Goal: Information Seeking & Learning: Learn about a topic

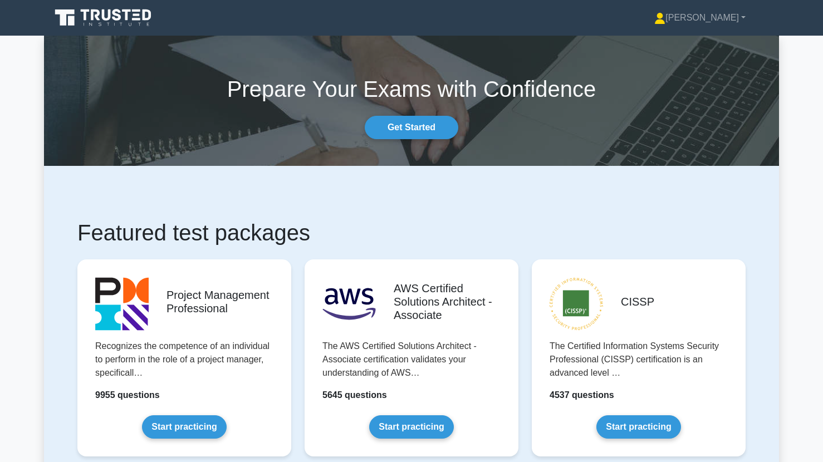
click at [141, 17] on icon at bounding box center [104, 17] width 107 height 21
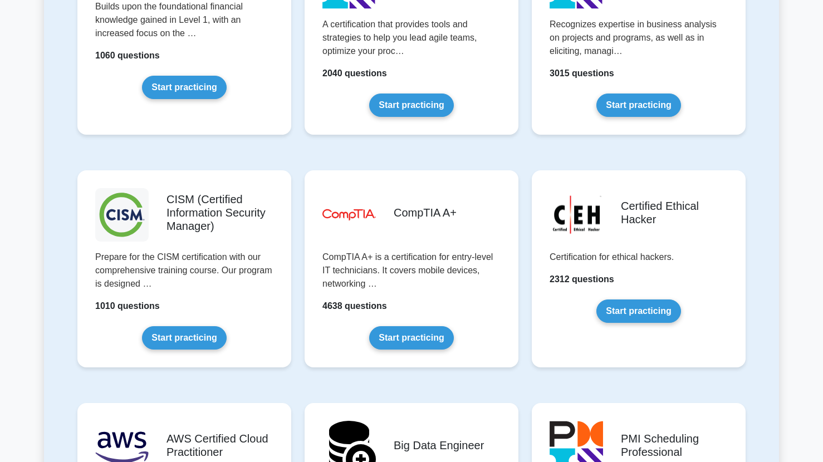
scroll to position [1486, 0]
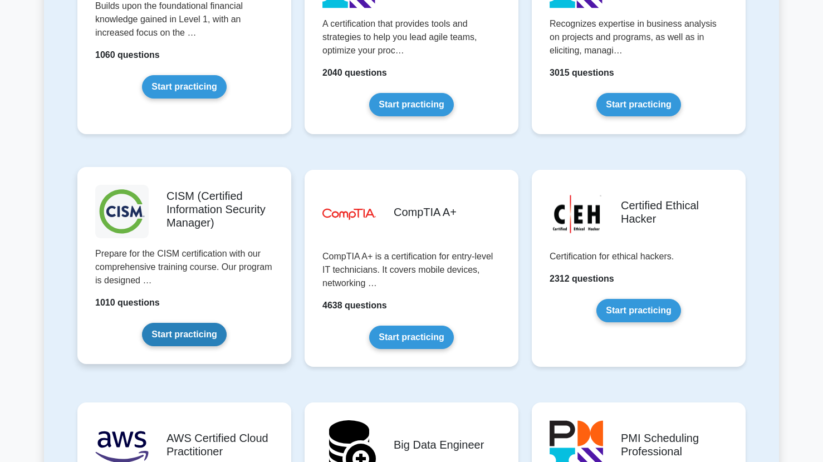
click at [195, 336] on link "Start practicing" at bounding box center [184, 334] width 84 height 23
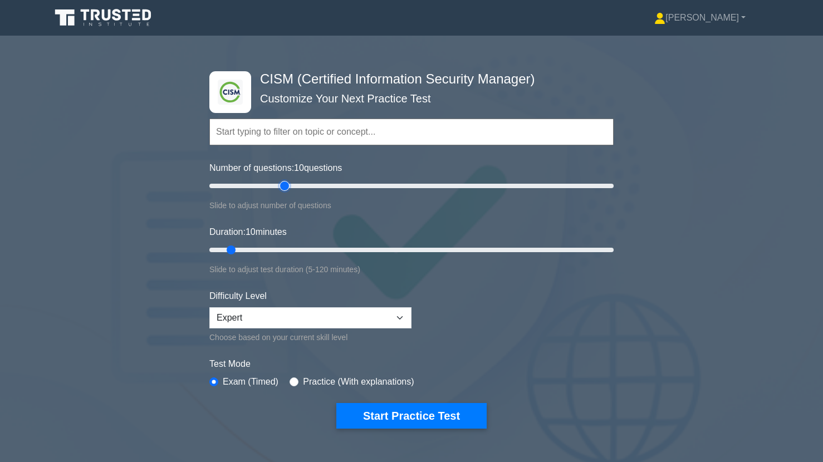
click at [288, 189] on input "Number of questions: 10 questions" at bounding box center [411, 185] width 404 height 13
click at [296, 188] on input "Number of questions: 45 questions" at bounding box center [411, 185] width 404 height 13
click at [299, 188] on input "Number of questions: 45 questions" at bounding box center [411, 185] width 404 height 13
type input "50"
click at [302, 188] on input "Number of questions: 50 questions" at bounding box center [411, 185] width 404 height 13
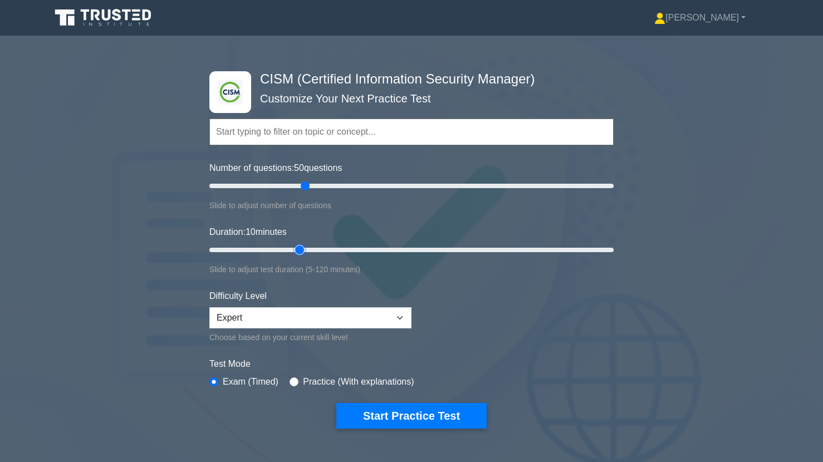
type input "30"
click at [303, 249] on input "Duration: 10 minutes" at bounding box center [411, 249] width 404 height 13
click at [389, 423] on button "Start Practice Test" at bounding box center [411, 416] width 150 height 26
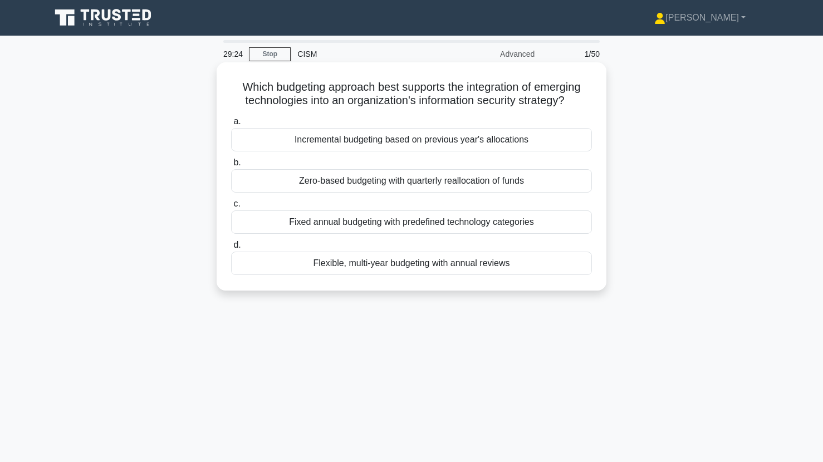
click at [309, 259] on div "Flexible, multi-year budgeting with annual reviews" at bounding box center [411, 263] width 361 height 23
click at [231, 249] on input "d. Flexible, multi-year budgeting with annual reviews" at bounding box center [231, 245] width 0 height 7
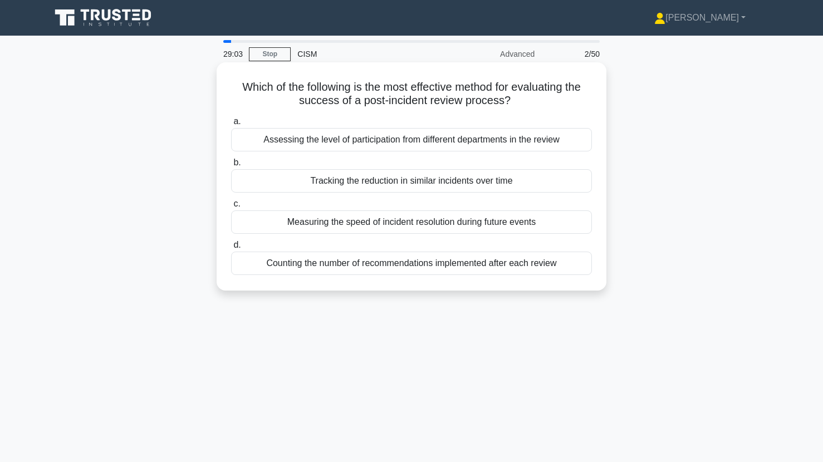
click at [329, 179] on div "Tracking the reduction in similar incidents over time" at bounding box center [411, 180] width 361 height 23
click at [231, 166] on input "b. Tracking the reduction in similar incidents over time" at bounding box center [231, 162] width 0 height 7
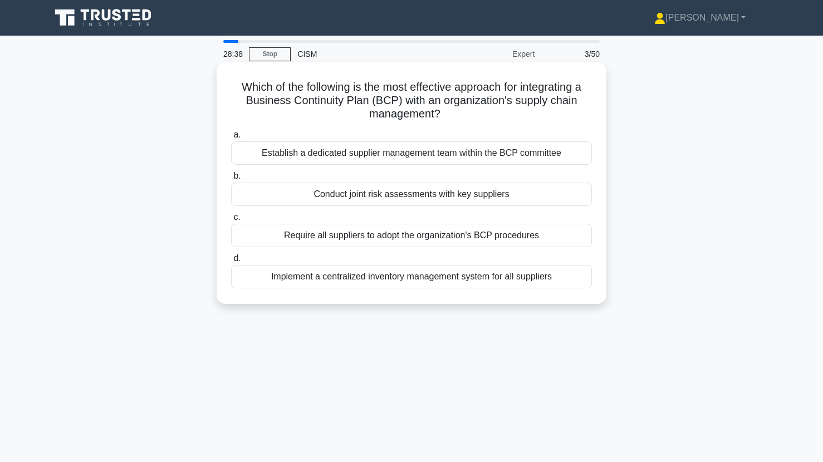
click at [321, 276] on div "Implement a centralized inventory management system for all suppliers" at bounding box center [411, 276] width 361 height 23
click at [231, 262] on input "d. Implement a centralized inventory management system for all suppliers" at bounding box center [231, 258] width 0 height 7
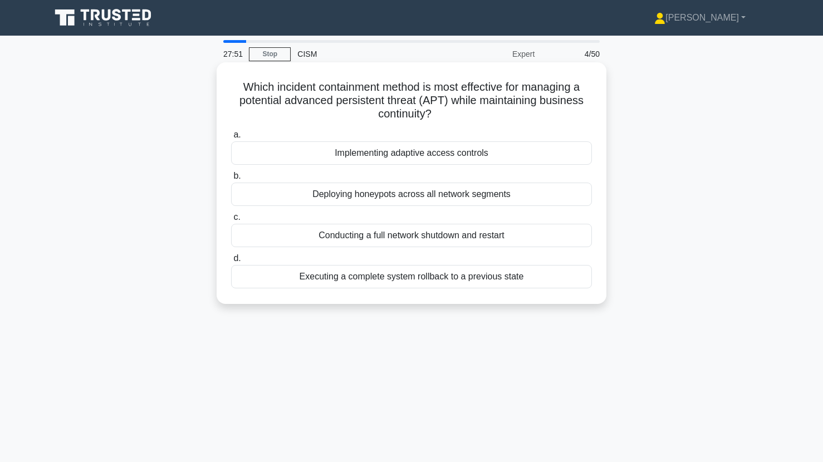
click at [341, 196] on div "Deploying honeypots across all network segments" at bounding box center [411, 194] width 361 height 23
click at [231, 180] on input "b. Deploying honeypots across all network segments" at bounding box center [231, 176] width 0 height 7
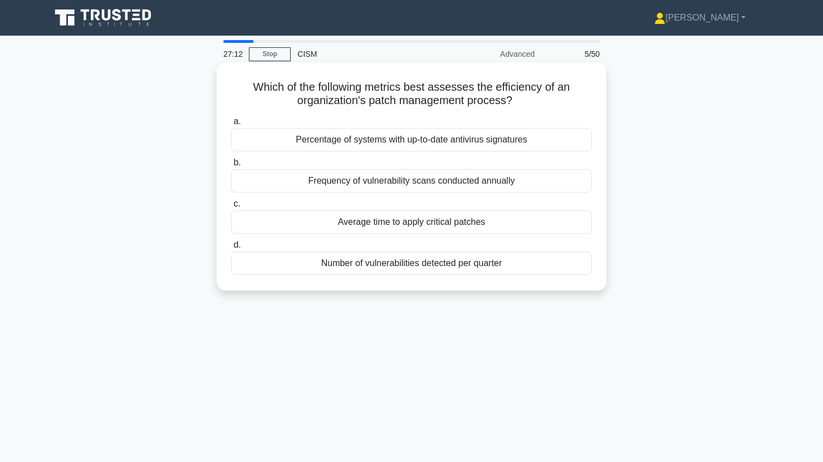
click at [347, 265] on div "Number of vulnerabilities detected per quarter" at bounding box center [411, 263] width 361 height 23
click at [231, 249] on input "d. Number of vulnerabilities detected per quarter" at bounding box center [231, 245] width 0 height 7
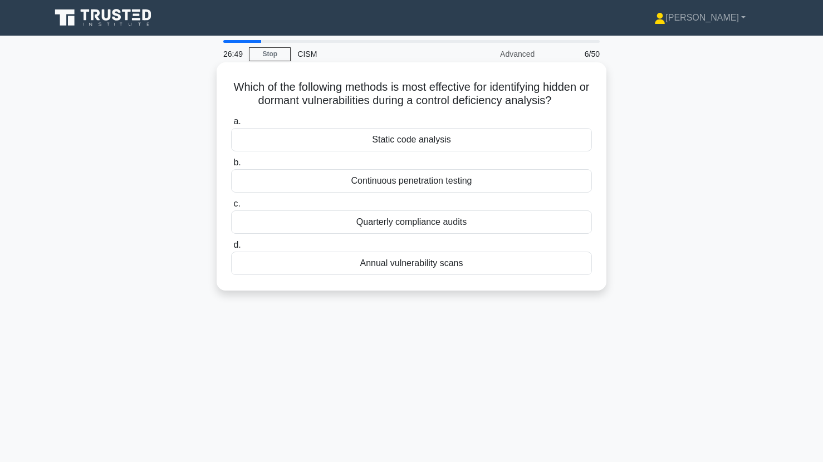
click at [356, 183] on div "Continuous penetration testing" at bounding box center [411, 180] width 361 height 23
click at [231, 166] on input "b. Continuous penetration testing" at bounding box center [231, 162] width 0 height 7
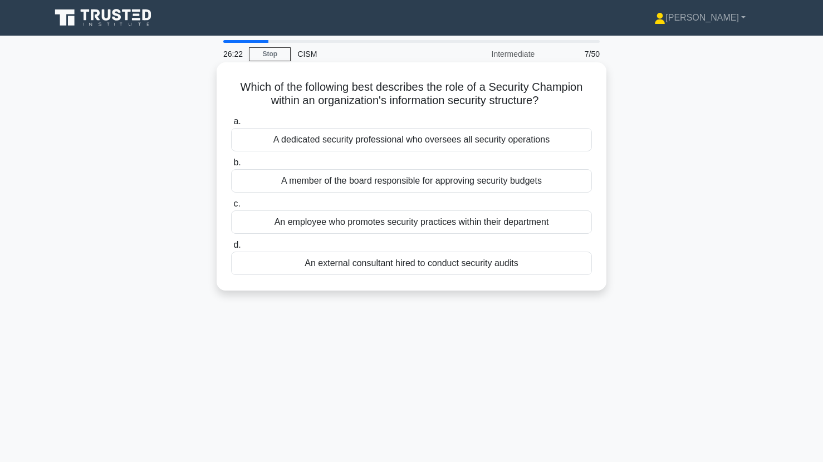
click at [352, 227] on div "An employee who promotes security practices within their department" at bounding box center [411, 221] width 361 height 23
click at [231, 208] on input "c. An employee who promotes security practices within their department" at bounding box center [231, 203] width 0 height 7
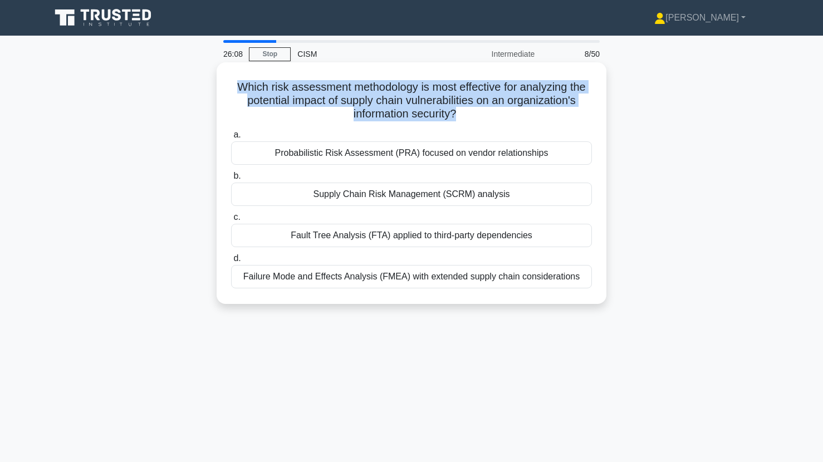
drag, startPoint x: 237, startPoint y: 85, endPoint x: 455, endPoint y: 117, distance: 220.0
click at [455, 117] on h5 "Which risk assessment methodology is most effective for analyzing the potential…" at bounding box center [411, 100] width 363 height 41
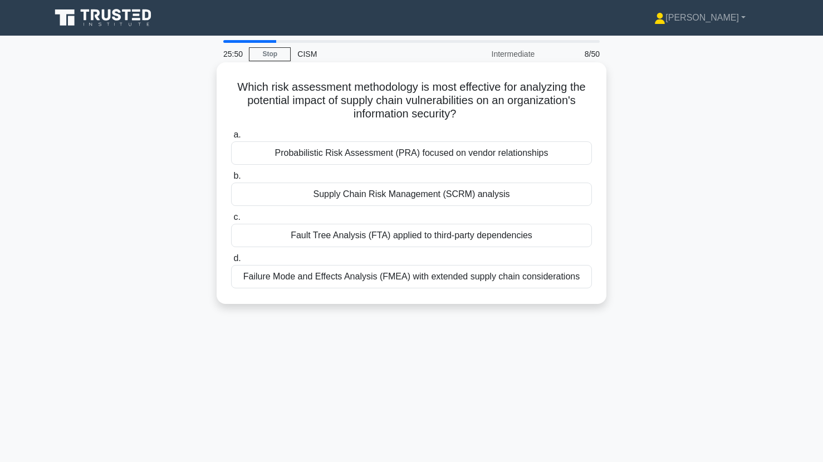
click at [342, 150] on div "Probabilistic Risk Assessment (PRA) focused on vendor relationships" at bounding box center [411, 152] width 361 height 23
click at [231, 139] on input "a. Probabilistic Risk Assessment (PRA) focused on vendor relationships" at bounding box center [231, 134] width 0 height 7
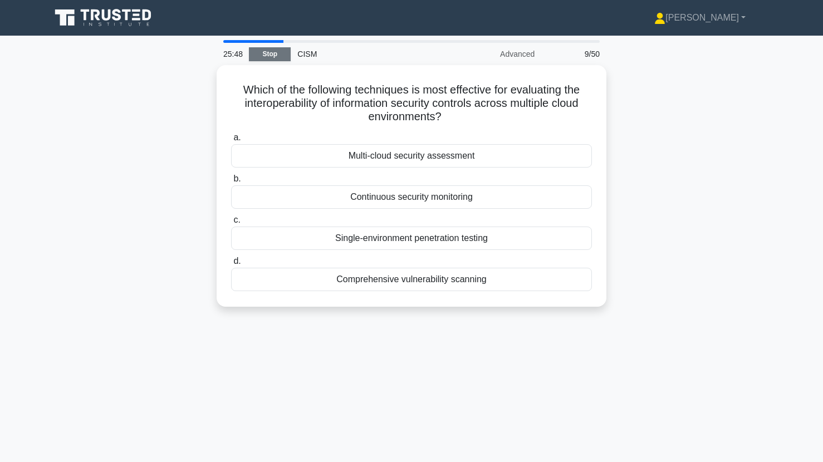
click at [273, 57] on link "Stop" at bounding box center [270, 54] width 42 height 14
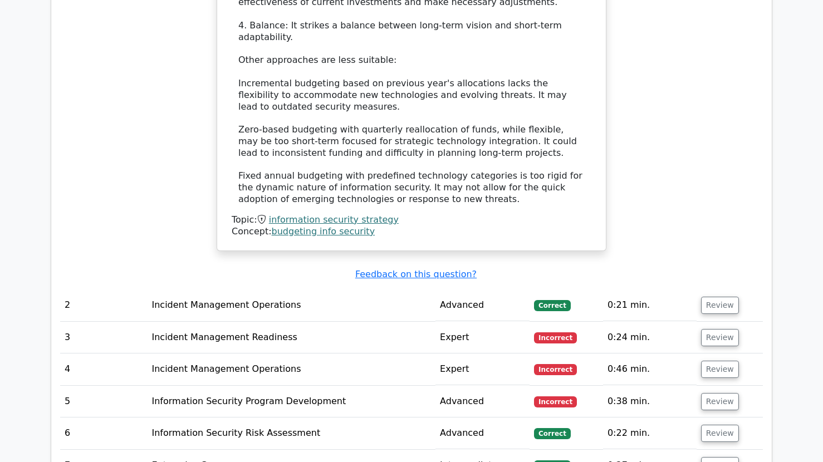
scroll to position [1045, 0]
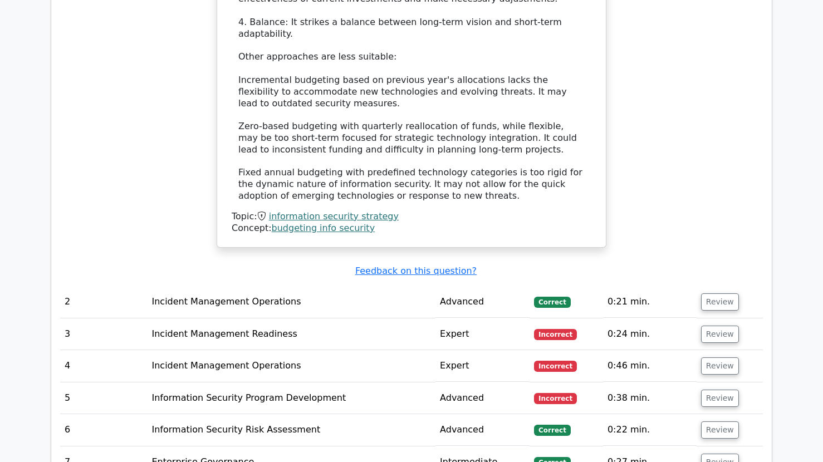
click at [251, 319] on td "Incident Management Readiness" at bounding box center [291, 335] width 288 height 32
click at [714, 326] on button "Review" at bounding box center [720, 334] width 38 height 17
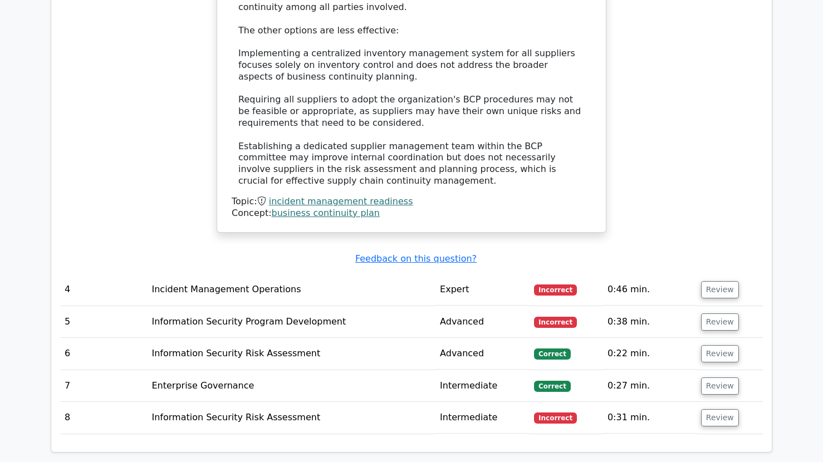
scroll to position [1827, 0]
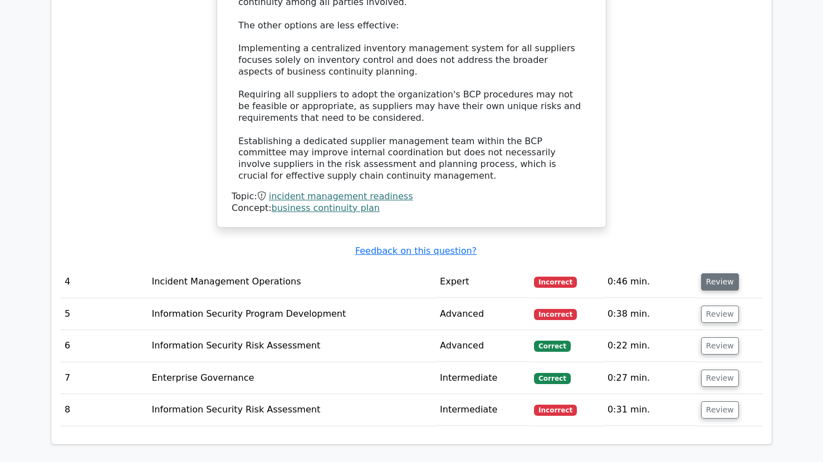
click at [716, 273] on button "Review" at bounding box center [720, 281] width 38 height 17
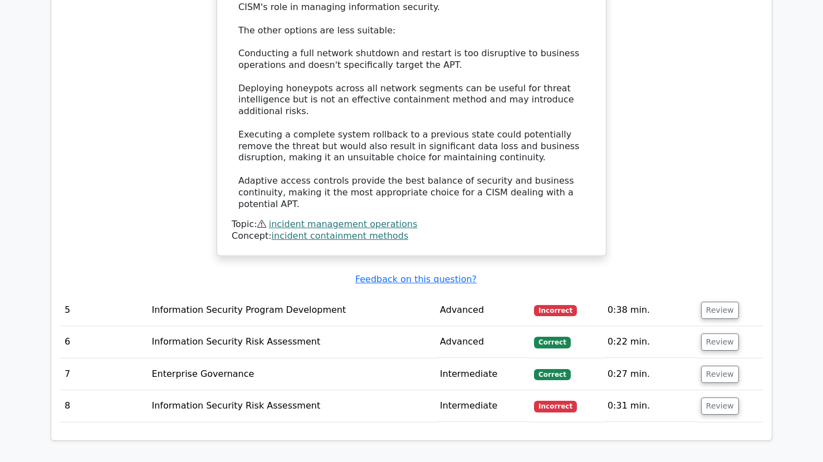
scroll to position [2529, 0]
click at [710, 301] on button "Review" at bounding box center [720, 309] width 38 height 17
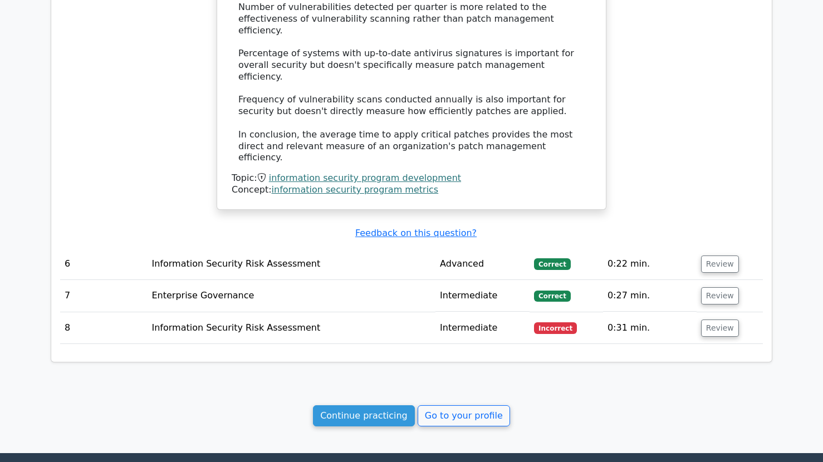
scroll to position [3285, 0]
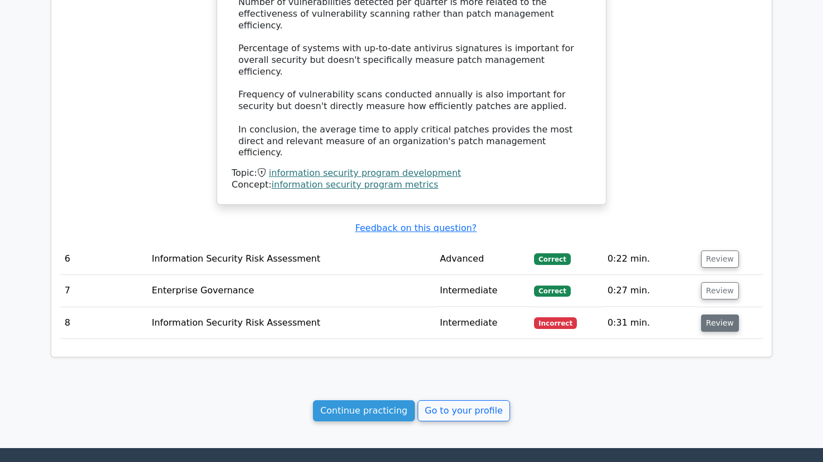
click at [718, 315] on button "Review" at bounding box center [720, 323] width 38 height 17
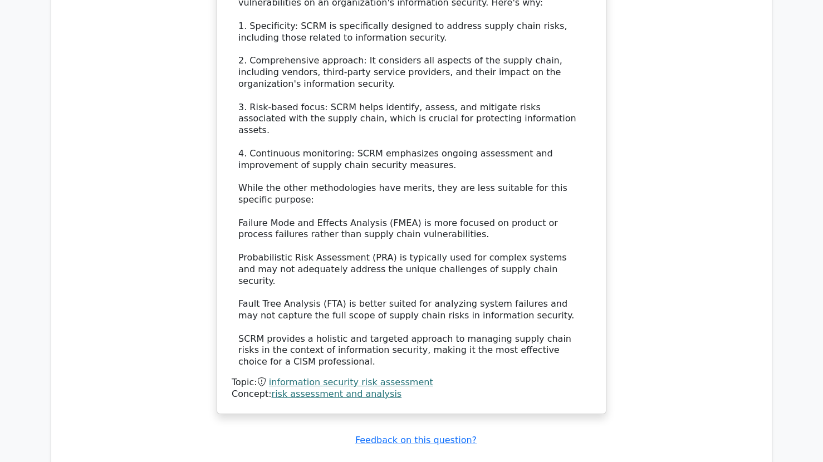
scroll to position [3915, 0]
click at [625, 256] on div "Which risk assessment methodology is most effective for analyzing the potential…" at bounding box center [411, 68] width 703 height 719
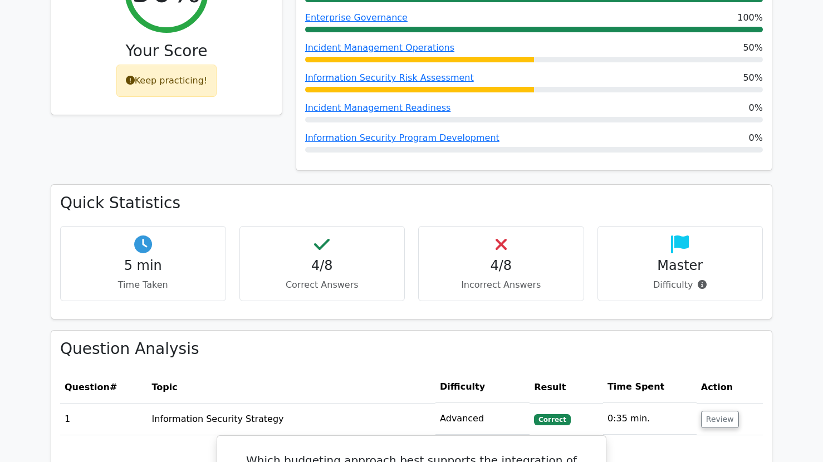
scroll to position [0, 0]
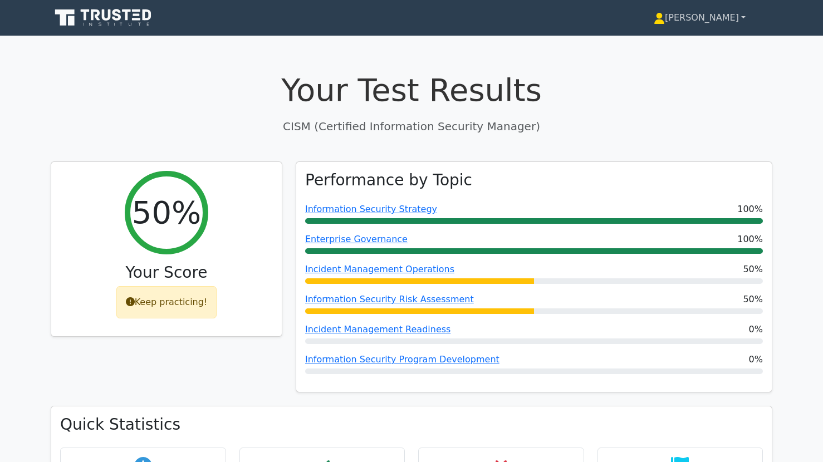
click at [718, 21] on link "[PERSON_NAME]" at bounding box center [699, 18] width 145 height 22
click at [743, 17] on link "[PERSON_NAME]" at bounding box center [699, 18] width 145 height 22
click at [622, 92] on h1 "Your Test Results" at bounding box center [412, 89] width 722 height 37
click at [742, 16] on link "[PERSON_NAME]" at bounding box center [699, 18] width 145 height 22
click at [76, 23] on icon at bounding box center [104, 17] width 107 height 21
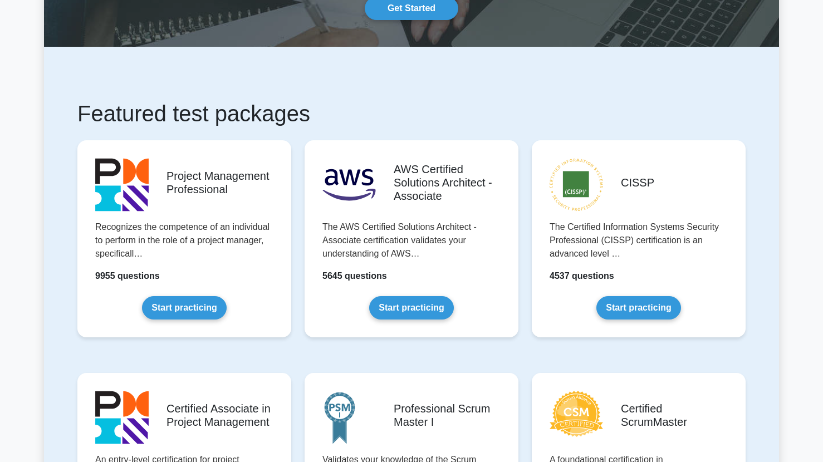
scroll to position [85, 0]
